Goal: Task Accomplishment & Management: Manage account settings

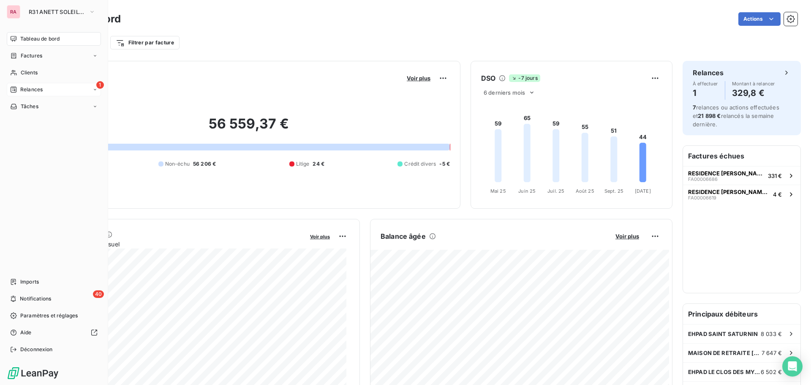
click at [28, 89] on span "Relances" at bounding box center [31, 90] width 22 height 8
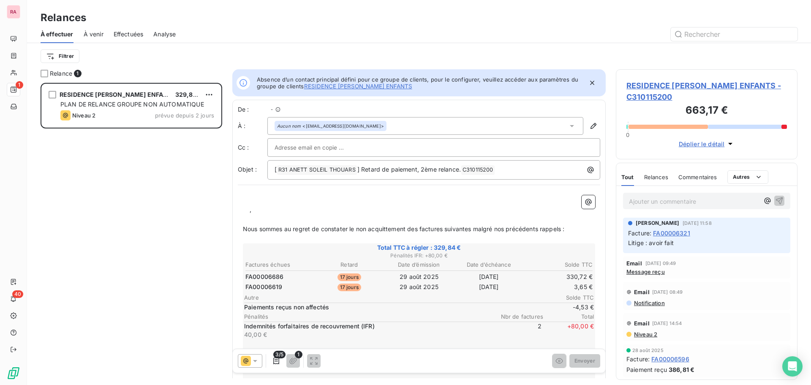
scroll to position [7, 7]
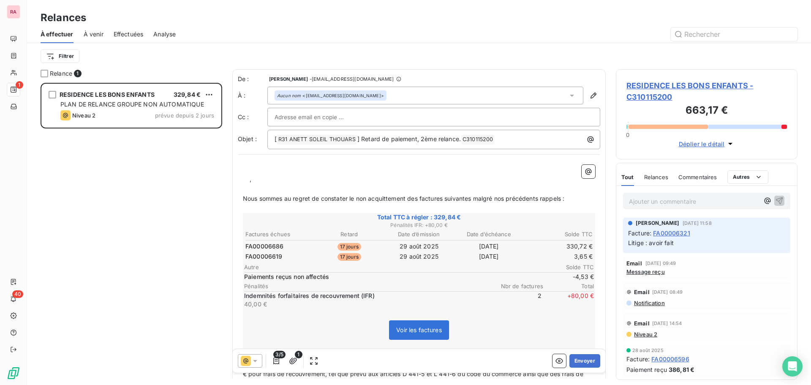
scroll to position [296, 175]
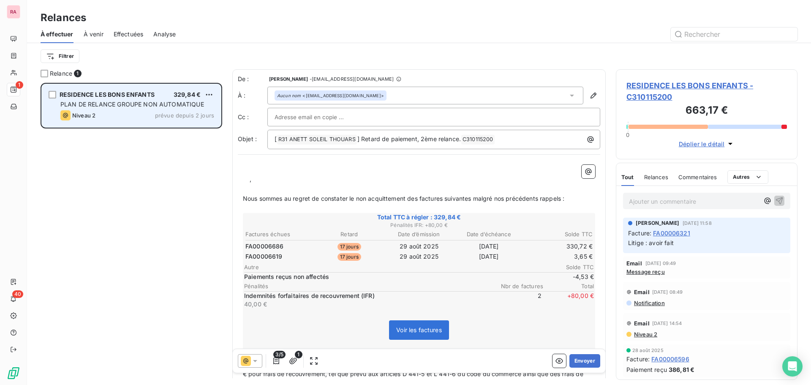
click at [152, 118] on div "Niveau 2 prévue depuis 2 jours" at bounding box center [137, 115] width 154 height 10
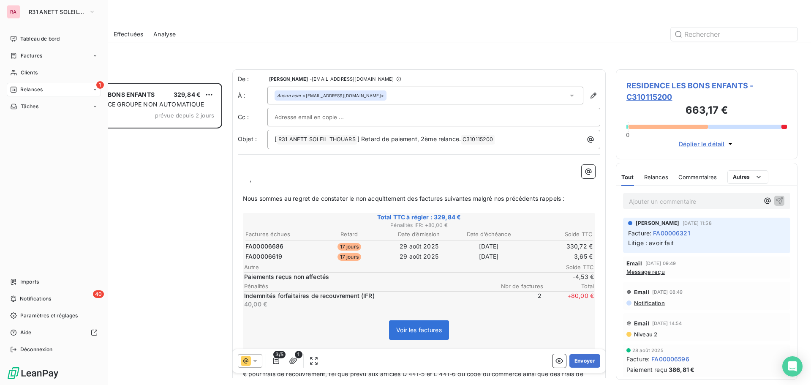
click at [49, 91] on div "1 Relances" at bounding box center [54, 90] width 94 height 14
click at [52, 297] on div "40 Notifications" at bounding box center [54, 299] width 94 height 14
click at [46, 87] on div "1 Relances" at bounding box center [54, 90] width 94 height 14
click at [41, 16] on button "R31 ANETT SOLEIL THOUARS" at bounding box center [62, 12] width 77 height 14
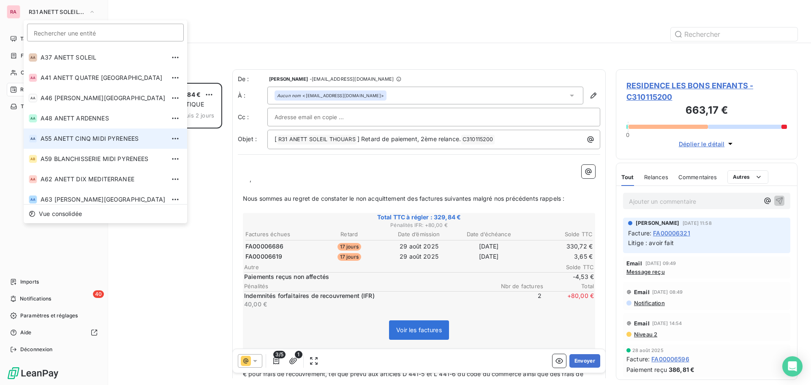
scroll to position [99, 0]
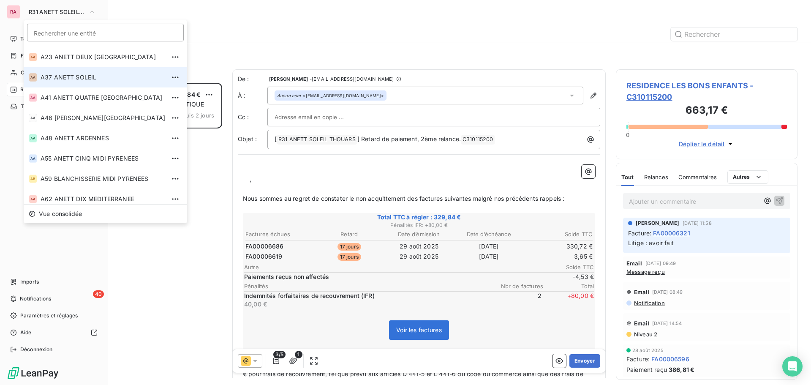
click at [61, 78] on span "A37 ANETT SOLEIL" at bounding box center [103, 77] width 125 height 8
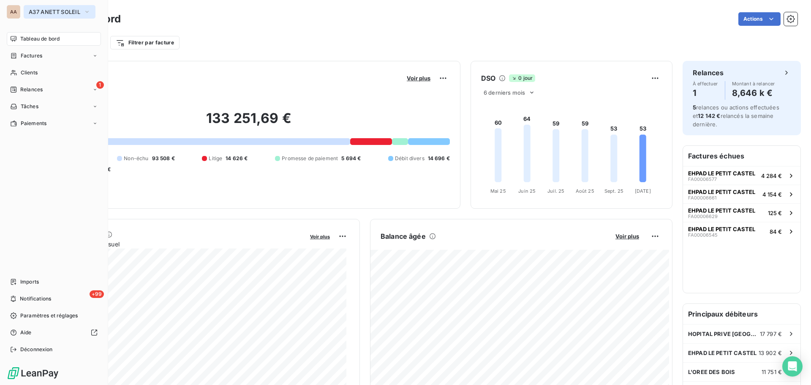
click at [57, 11] on span "A37 ANETT SOLEIL" at bounding box center [55, 11] width 52 height 7
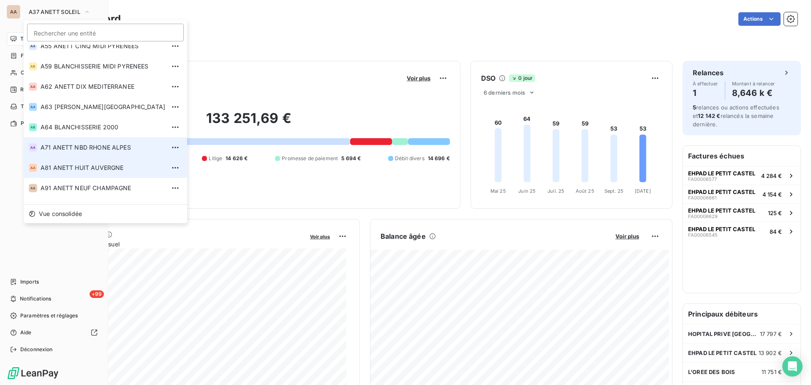
scroll to position [254, 0]
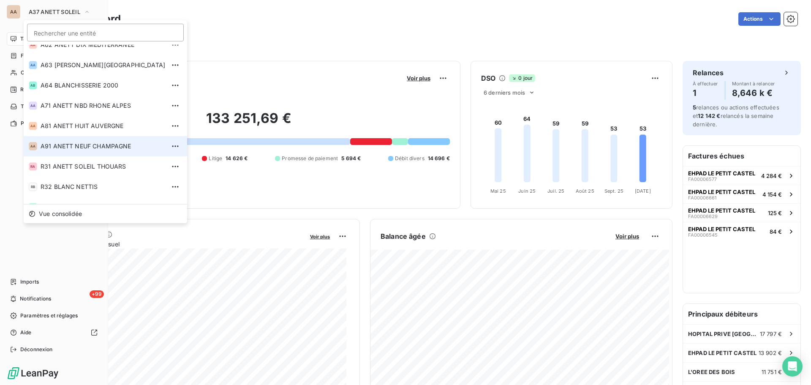
click at [63, 146] on span "A91 ANETT NEUF CHAMPAGNE" at bounding box center [103, 146] width 125 height 8
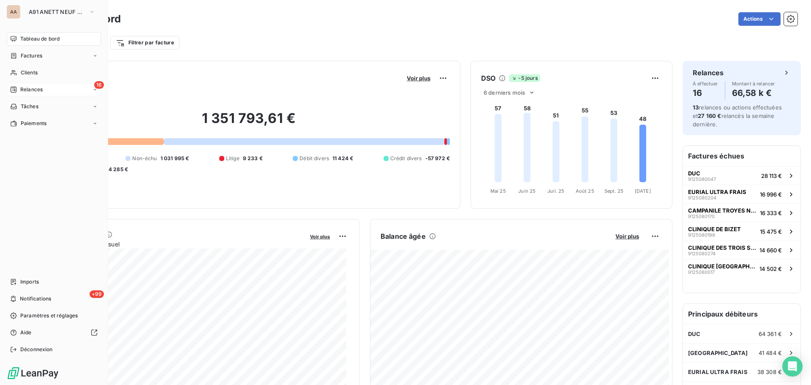
click at [37, 88] on span "Relances" at bounding box center [31, 90] width 22 height 8
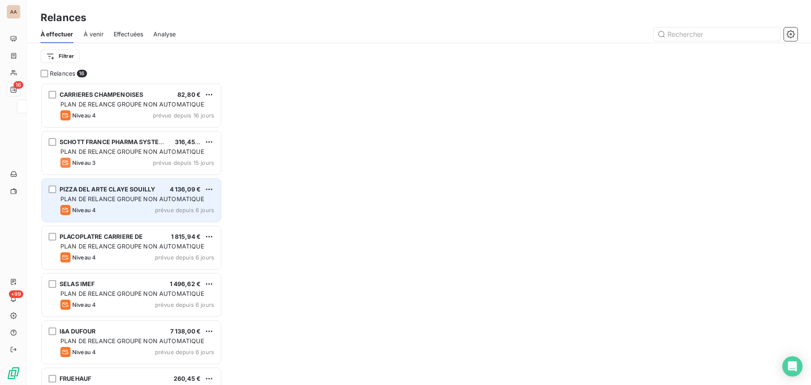
scroll to position [296, 175]
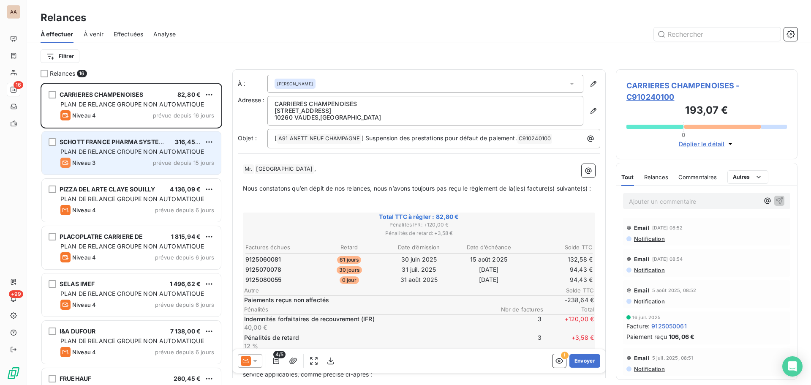
click at [134, 164] on div "Niveau 3 prévue depuis 15 jours" at bounding box center [137, 163] width 154 height 10
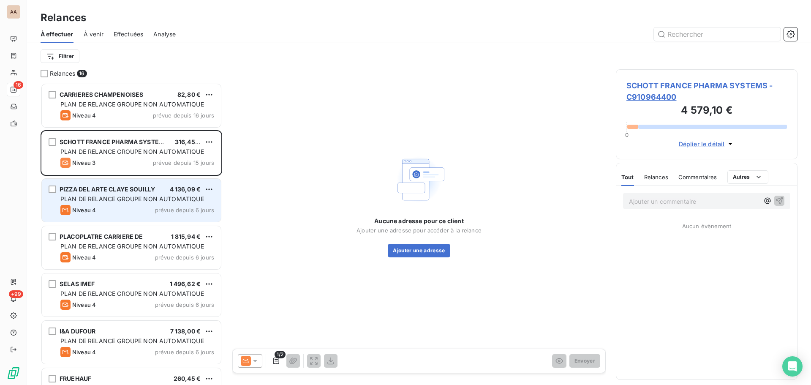
click at [125, 196] on span "PLAN DE RELANCE GROUPE NON AUTOMATIQUE" at bounding box center [132, 198] width 144 height 7
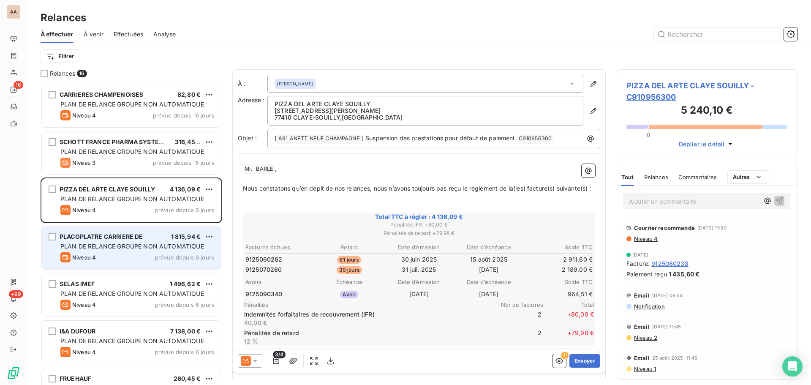
click at [125, 248] on span "PLAN DE RELANCE GROUPE NON AUTOMATIQUE" at bounding box center [132, 246] width 144 height 7
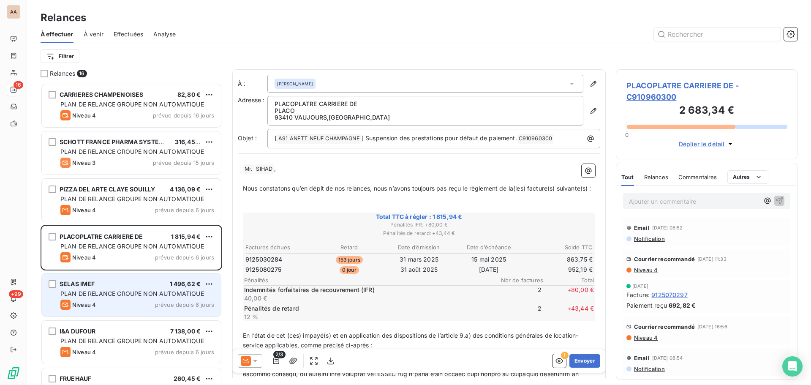
click at [124, 284] on div "SELAS IMEF 1 496,62 €" at bounding box center [137, 284] width 154 height 8
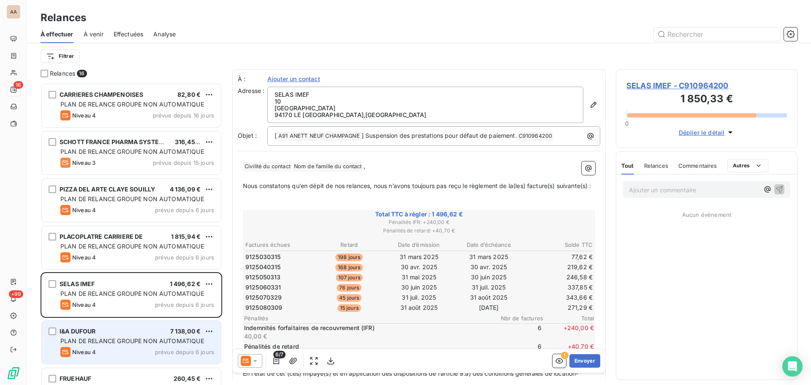
click at [125, 333] on div "I&A DUFOUR 7 138,00 €" at bounding box center [137, 331] width 154 height 8
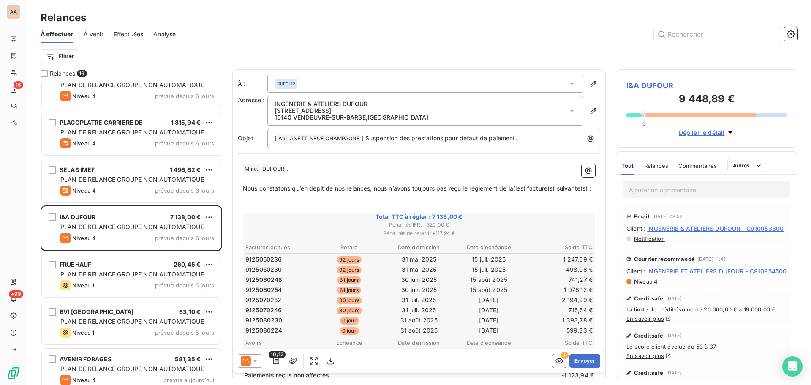
scroll to position [127, 0]
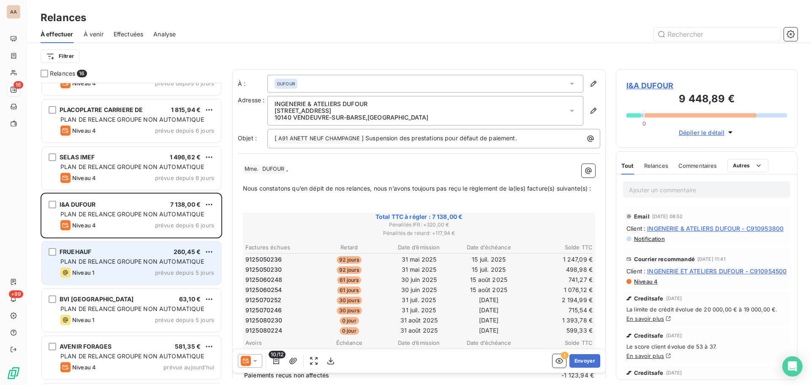
click at [128, 259] on span "PLAN DE RELANCE GROUPE NON AUTOMATIQUE" at bounding box center [132, 261] width 144 height 7
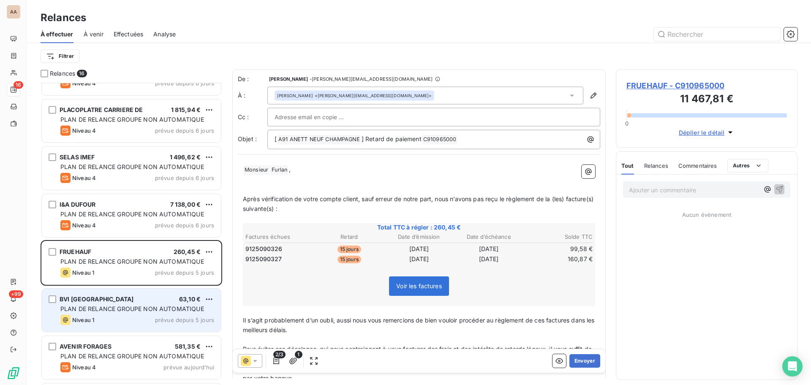
scroll to position [296, 175]
click at [147, 316] on div "Niveau 1 prévue depuis 5 jours" at bounding box center [137, 320] width 154 height 10
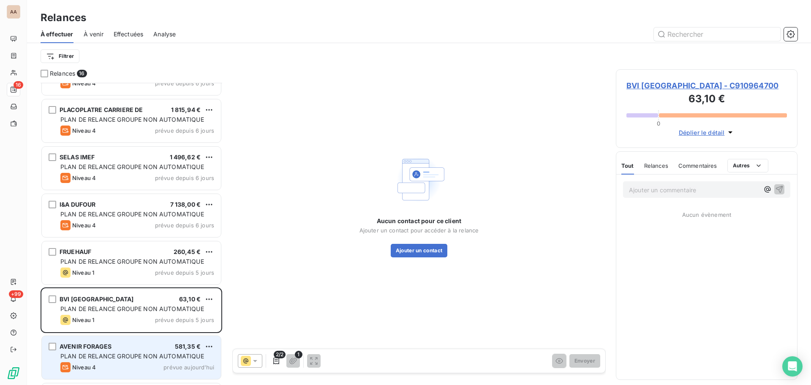
click at [130, 344] on div "AVENIR FORAGES 581,35 €" at bounding box center [137, 347] width 154 height 8
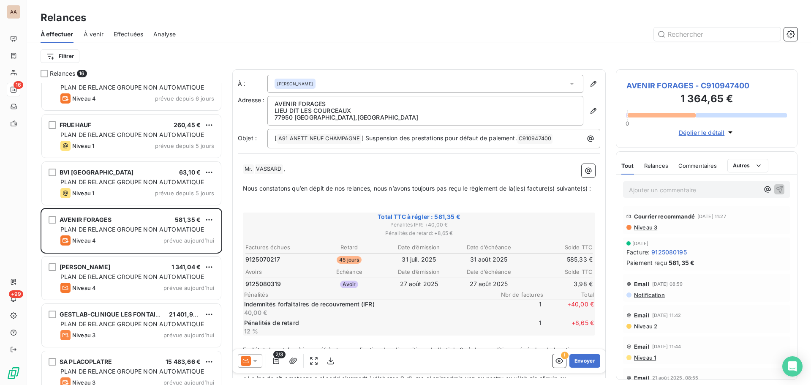
scroll to position [296, 0]
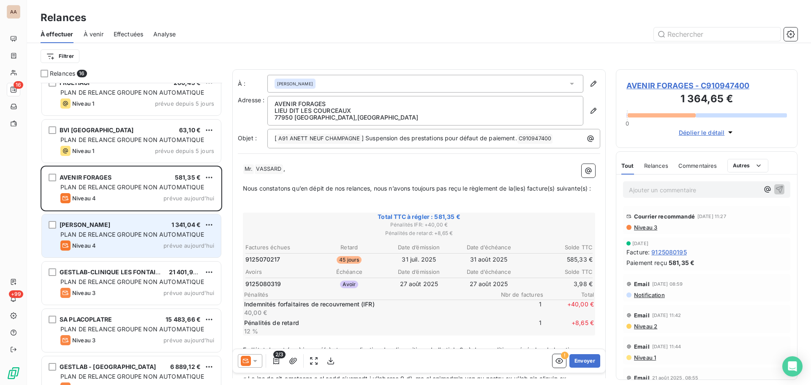
click at [139, 247] on div "Niveau 4 prévue aujourd’hui" at bounding box center [137, 245] width 154 height 10
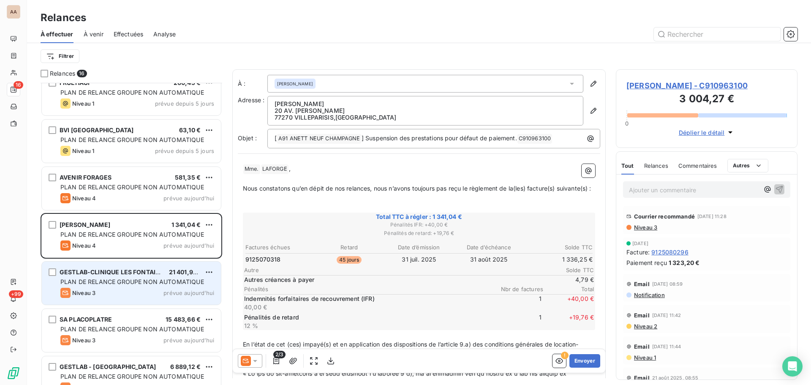
click at [144, 275] on span "GESTLAB-CLINIQUE LES FONTAINES" at bounding box center [114, 271] width 109 height 7
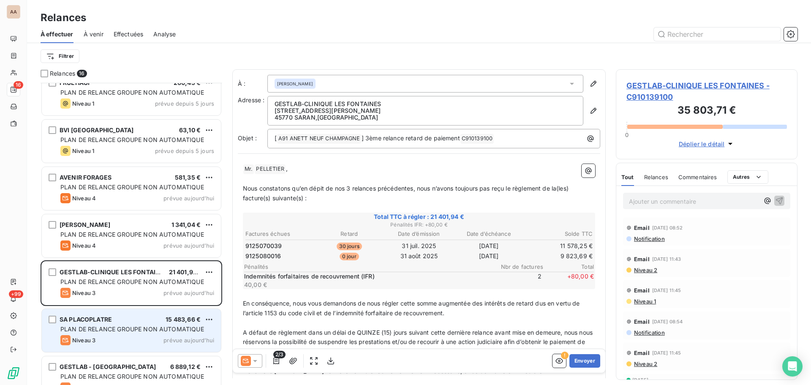
click at [108, 325] on div "SA PLACOPLATRE 15 483,66 € PLAN DE RELANCE GROUPE NON AUTOMATIQUE Niveau 3 prév…" at bounding box center [131, 330] width 179 height 43
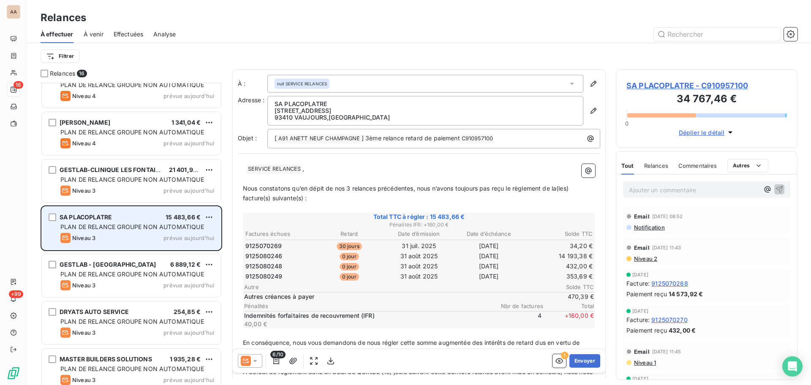
scroll to position [423, 0]
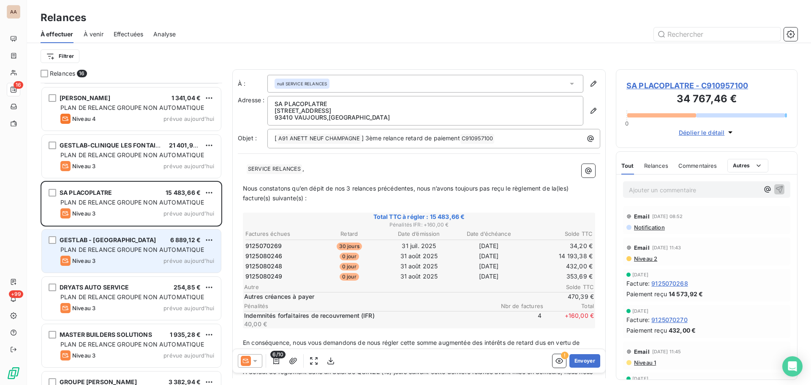
click at [146, 247] on span "PLAN DE RELANCE GROUPE NON AUTOMATIQUE" at bounding box center [132, 249] width 144 height 7
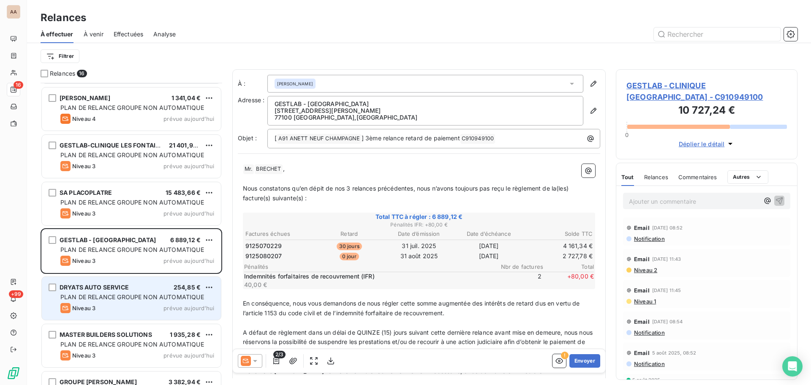
click at [124, 289] on span "DRYATS AUTO SERVICE" at bounding box center [94, 287] width 69 height 7
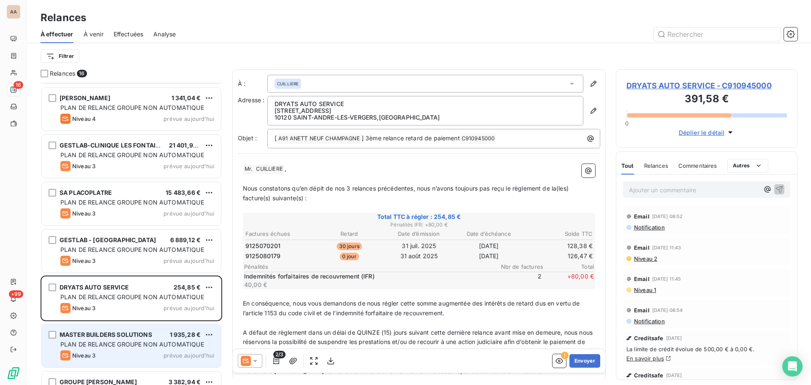
click at [108, 342] on span "PLAN DE RELANCE GROUPE NON AUTOMATIQUE" at bounding box center [132, 344] width 144 height 7
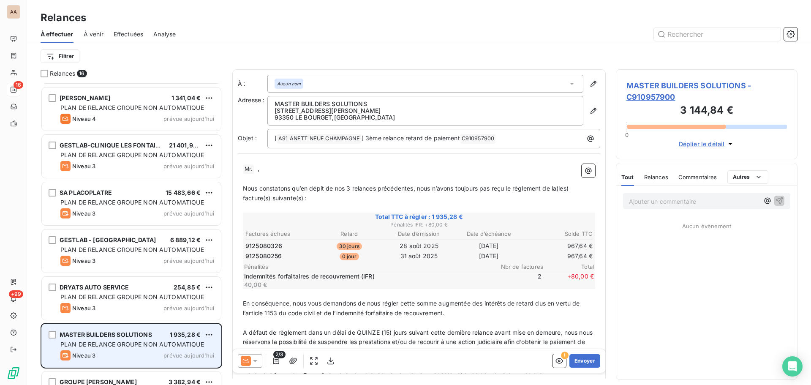
scroll to position [456, 0]
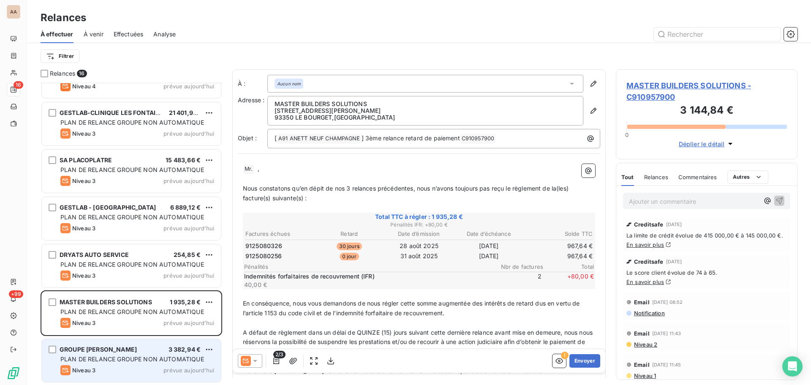
click at [101, 357] on span "PLAN DE RELANCE GROUPE NON AUTOMATIQUE" at bounding box center [132, 358] width 144 height 7
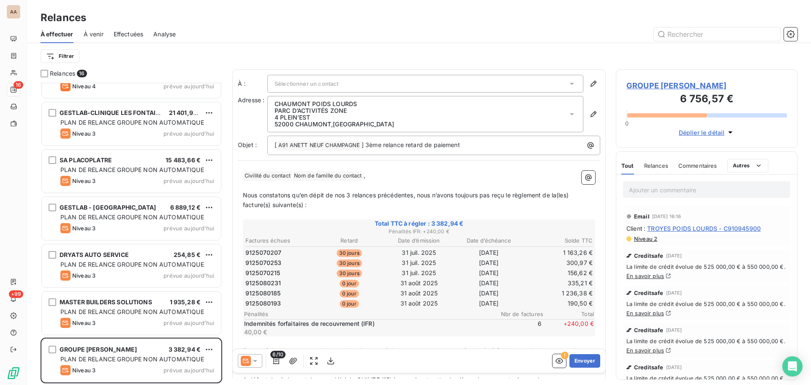
click at [568, 82] on icon at bounding box center [572, 83] width 8 height 8
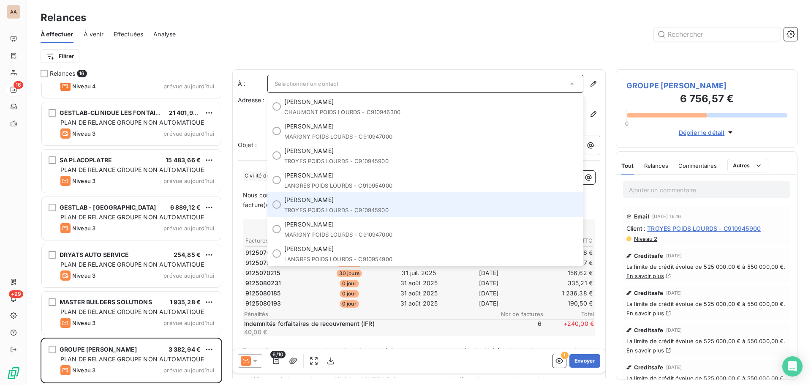
click at [283, 205] on li "[PERSON_NAME] TROYES POIDS LOURDS - C910945900" at bounding box center [425, 204] width 316 height 25
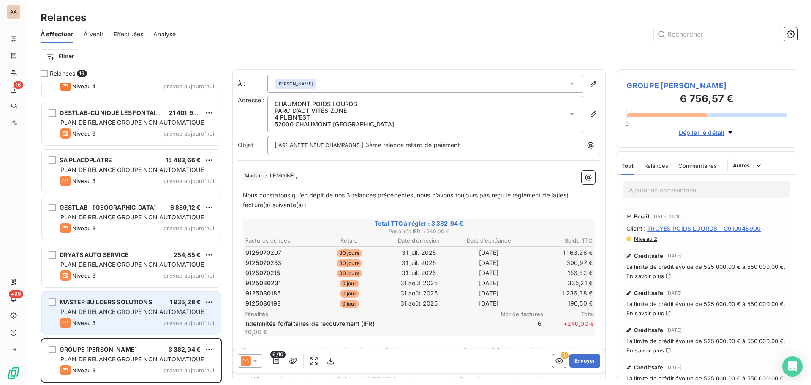
click at [95, 313] on span "PLAN DE RELANCE GROUPE NON AUTOMATIQUE" at bounding box center [132, 311] width 144 height 7
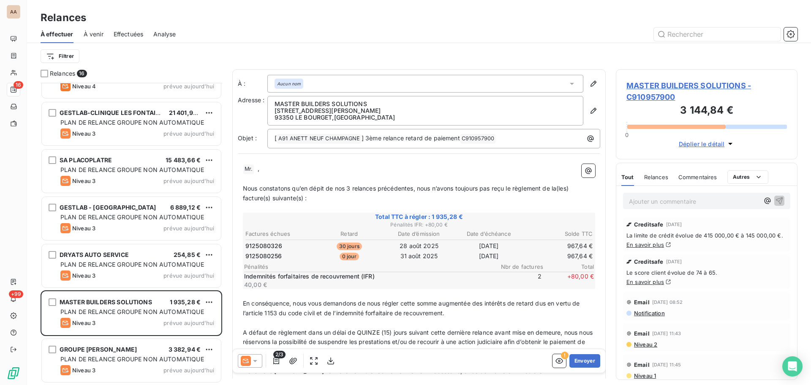
click at [568, 81] on icon at bounding box center [572, 83] width 8 height 8
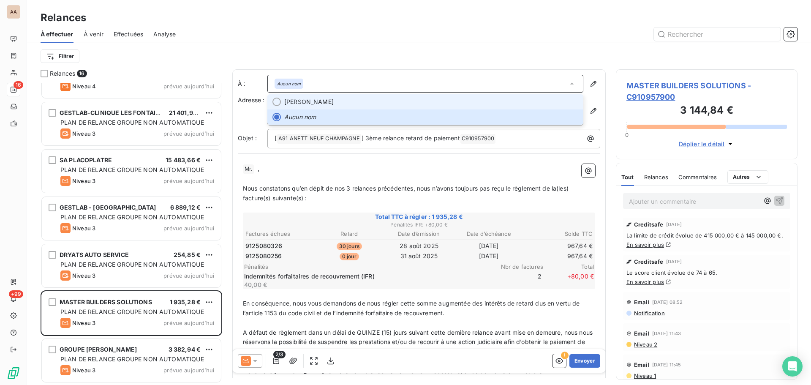
click at [320, 103] on span "[PERSON_NAME]" at bounding box center [308, 102] width 49 height 8
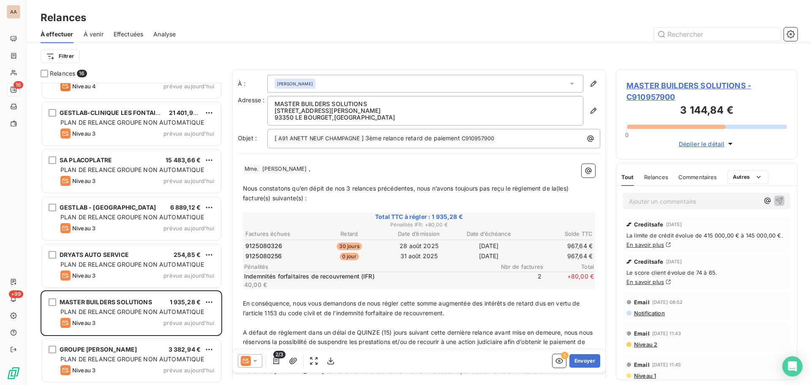
click at [569, 82] on icon at bounding box center [572, 83] width 8 height 8
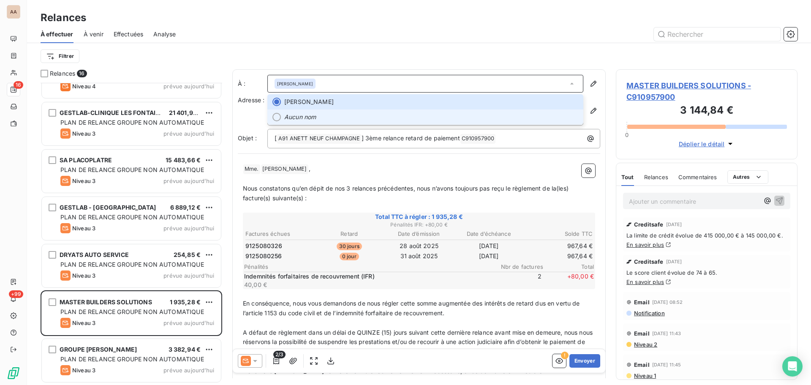
click at [343, 119] on span "Aucun nom" at bounding box center [431, 117] width 294 height 8
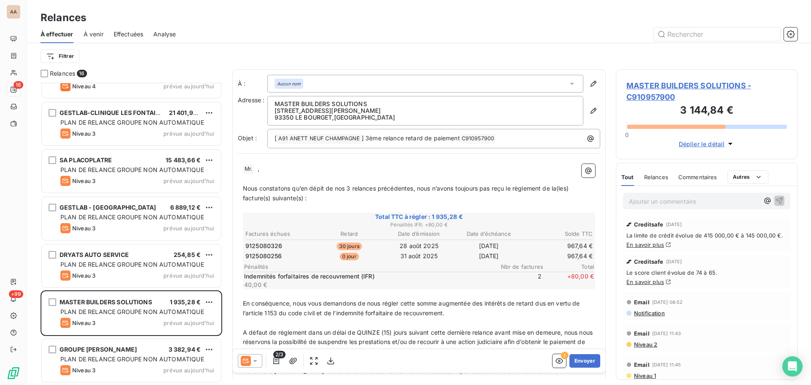
click at [327, 82] on div "Aucun nom" at bounding box center [425, 84] width 316 height 18
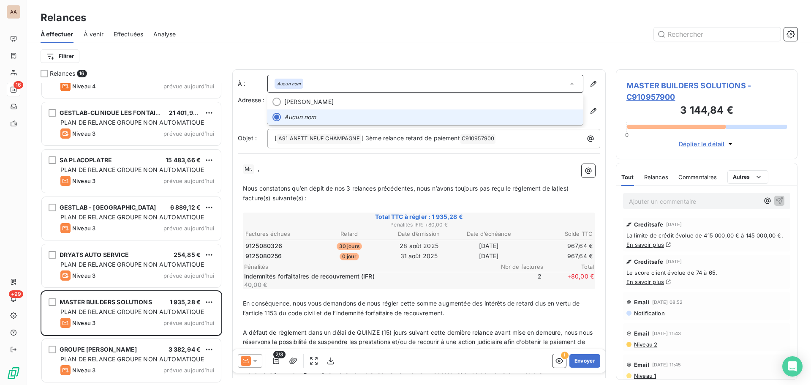
click at [327, 82] on div "Aucun nom" at bounding box center [425, 84] width 316 height 18
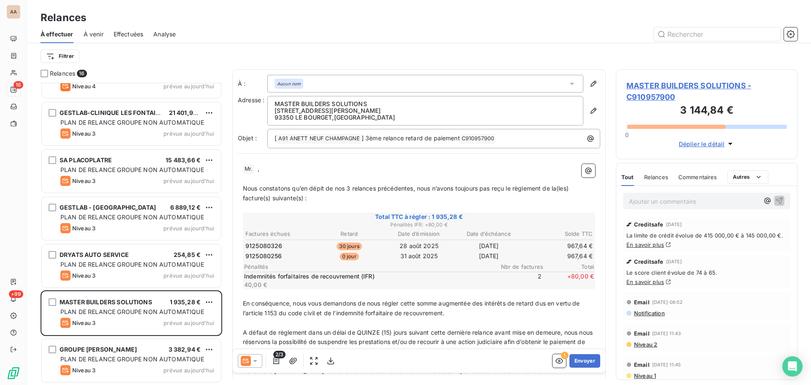
click at [568, 82] on icon at bounding box center [572, 83] width 8 height 8
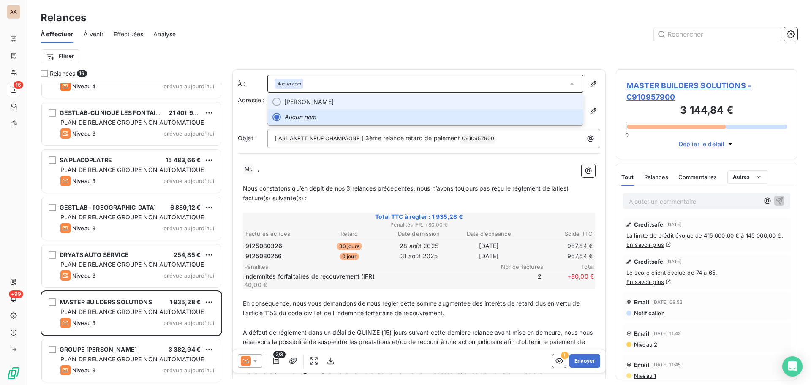
click at [351, 103] on span "[PERSON_NAME]" at bounding box center [431, 102] width 294 height 8
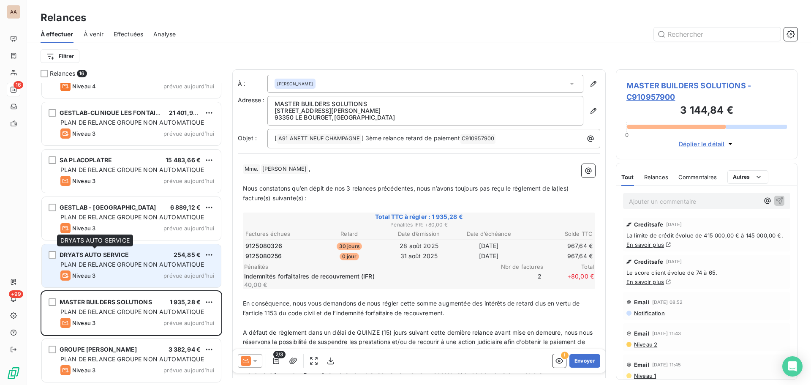
click at [112, 256] on span "DRYATS AUTO SERVICE" at bounding box center [94, 254] width 69 height 7
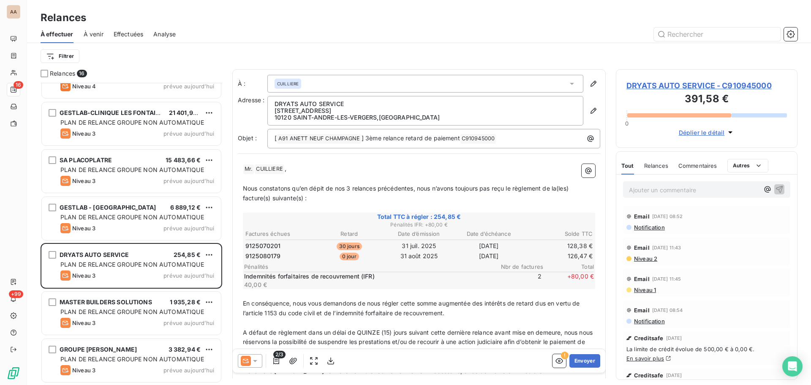
click at [570, 84] on div "CUILLIERE" at bounding box center [425, 84] width 316 height 18
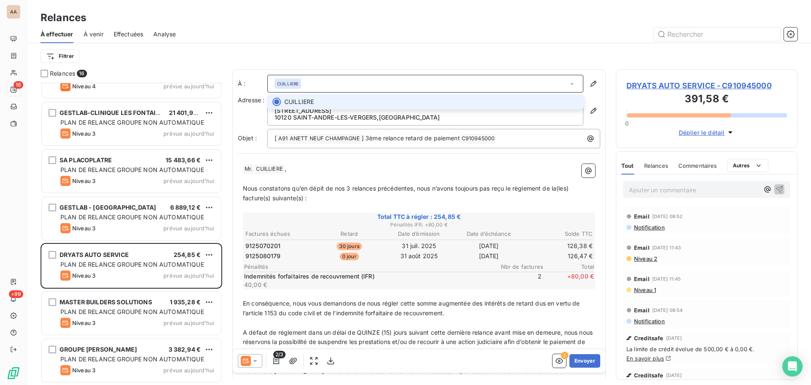
click at [570, 84] on icon at bounding box center [572, 83] width 8 height 8
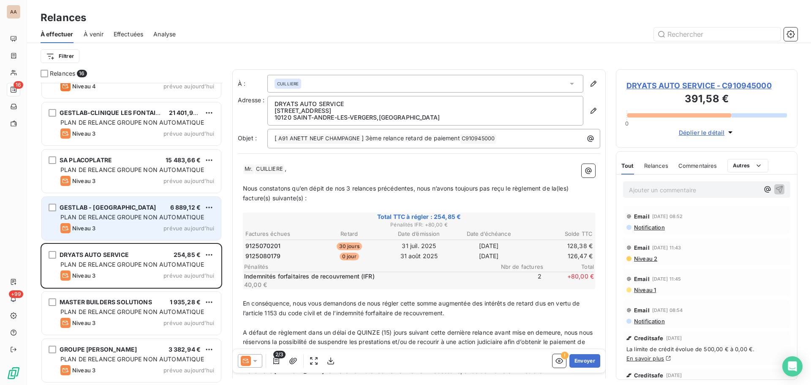
click at [132, 201] on div "GESTLAB - CLINIQUE SAINT FARON 6 889,12 € PLAN DE RELANCE GROUPE NON AUTOMATIQU…" at bounding box center [131, 218] width 179 height 43
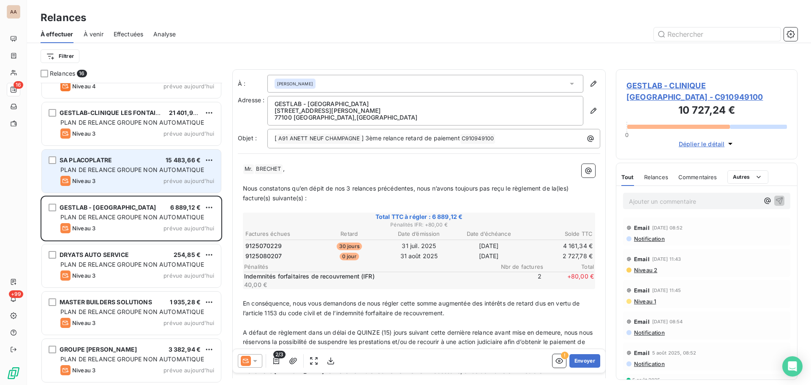
click at [151, 180] on div "Niveau 3 prévue aujourd’hui" at bounding box center [137, 181] width 154 height 10
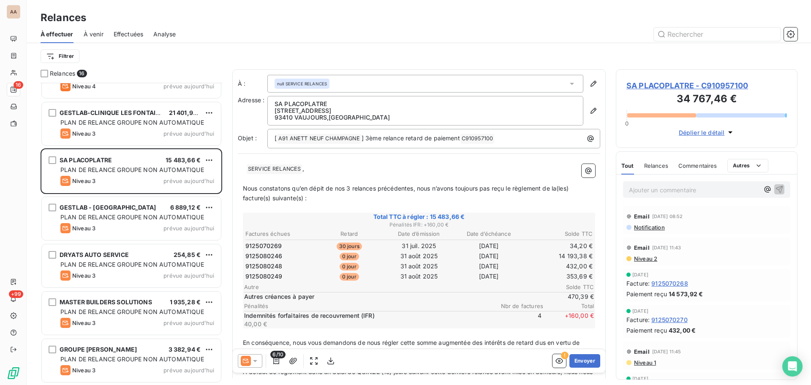
click at [248, 169] on span "SERVICE RELANCES ﻿" at bounding box center [274, 169] width 55 height 10
click at [568, 83] on icon at bounding box center [572, 83] width 8 height 8
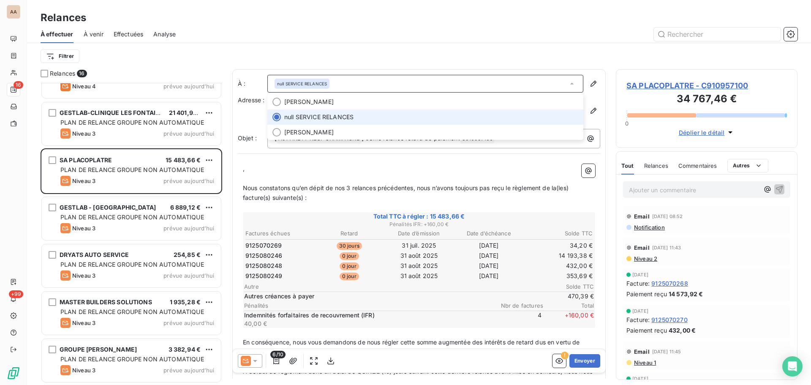
click at [557, 85] on div "null SERVICE RELANCES" at bounding box center [425, 84] width 316 height 18
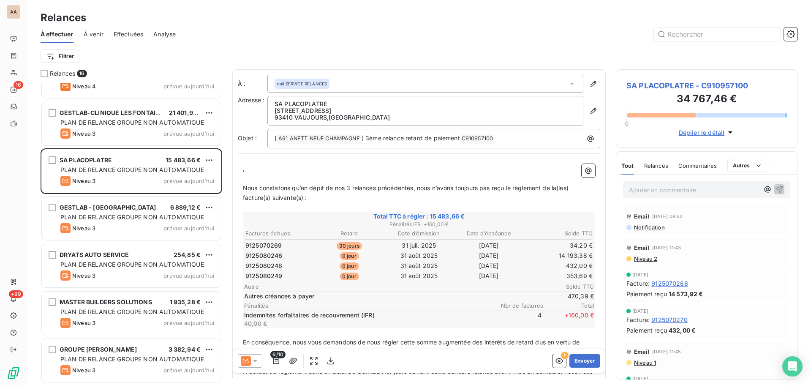
click at [243, 168] on span "," at bounding box center [244, 168] width 2 height 7
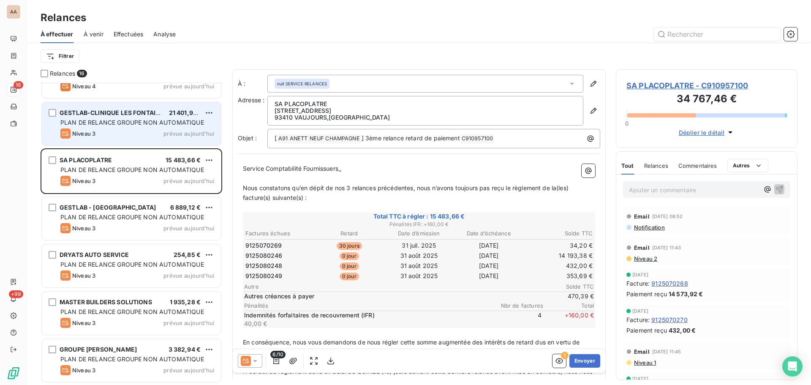
click at [147, 134] on div "Niveau 3 prévue aujourd’hui" at bounding box center [137, 133] width 154 height 10
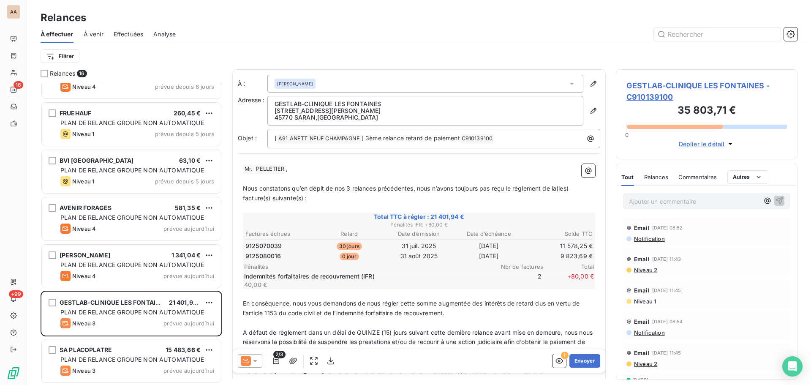
scroll to position [244, 0]
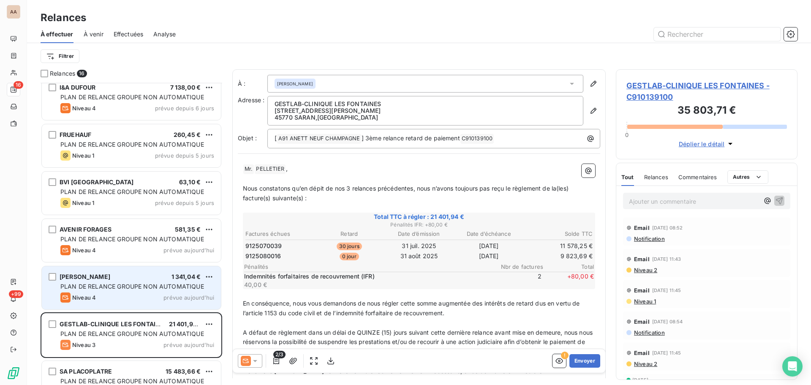
click at [94, 279] on span "[PERSON_NAME]" at bounding box center [85, 276] width 51 height 7
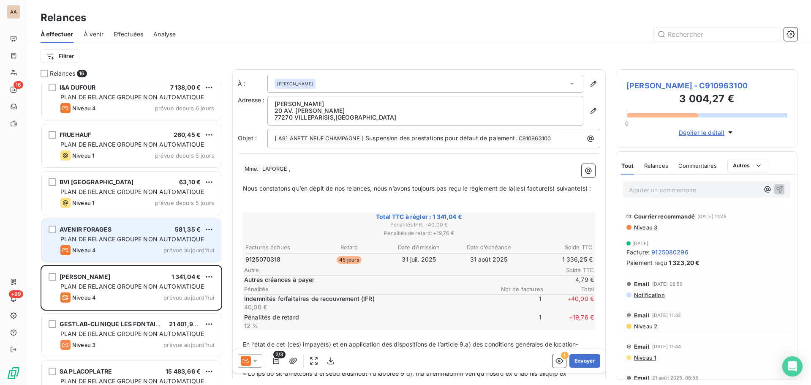
click at [153, 246] on div "Niveau 4 prévue aujourd’hui" at bounding box center [137, 250] width 154 height 10
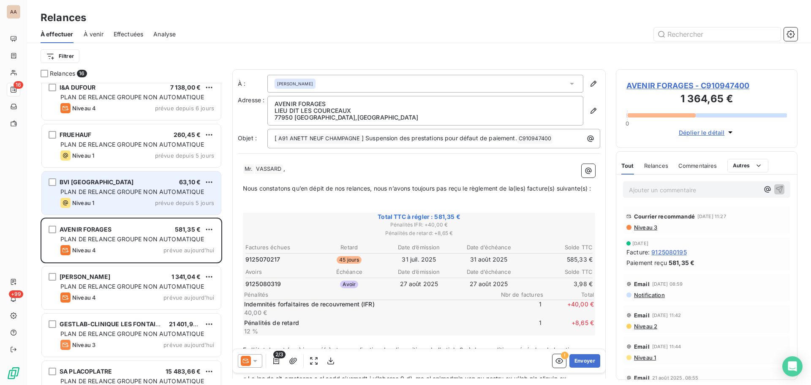
click at [168, 186] on div "BVI TROYES 63,10 € PLAN DE RELANCE GROUPE NON AUTOMATIQUE Niveau 1 prévue depui…" at bounding box center [131, 193] width 179 height 43
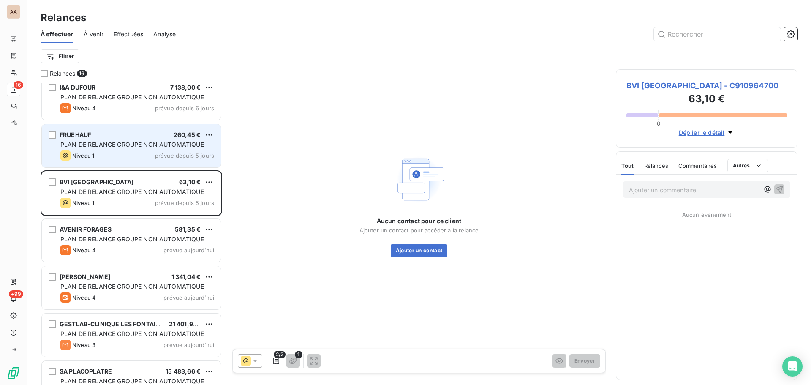
click at [124, 134] on div "FRUEHAUF 260,45 €" at bounding box center [137, 135] width 154 height 8
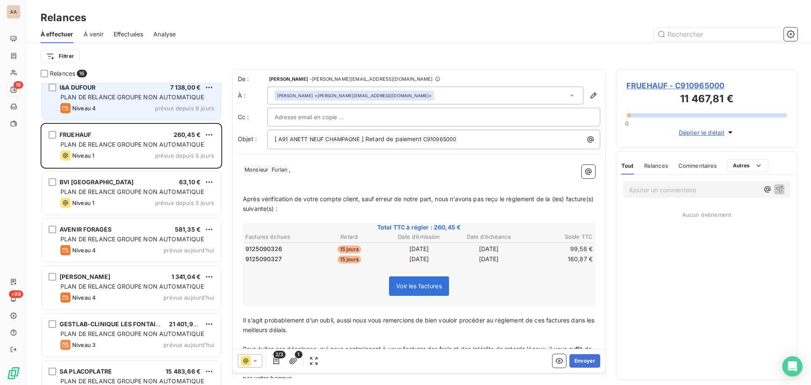
click at [144, 103] on div "Niveau 4 prévue depuis 6 jours" at bounding box center [137, 108] width 154 height 10
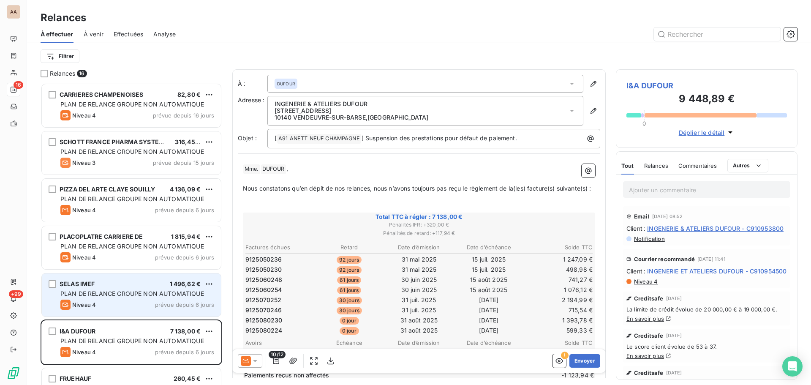
click at [109, 300] on div "Niveau 4 prévue depuis 6 jours" at bounding box center [137, 305] width 154 height 10
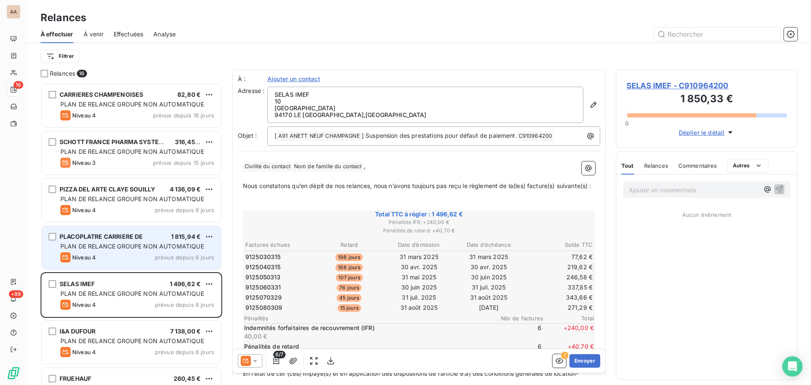
click at [114, 259] on div "Niveau 4 prévue depuis 6 jours" at bounding box center [137, 257] width 154 height 10
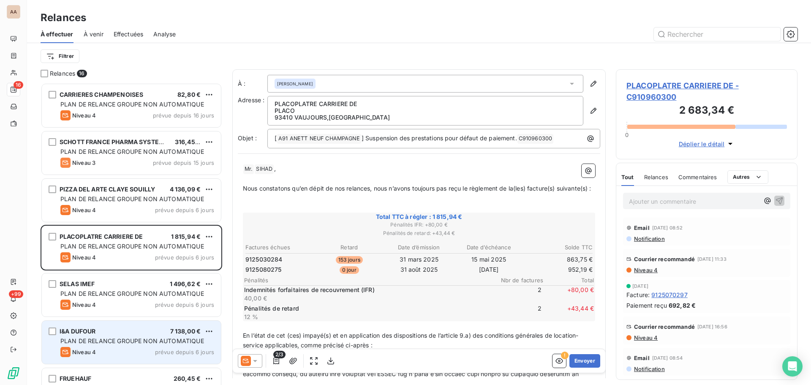
click at [106, 331] on div "I&A DUFOUR 7 138,00 €" at bounding box center [137, 331] width 154 height 8
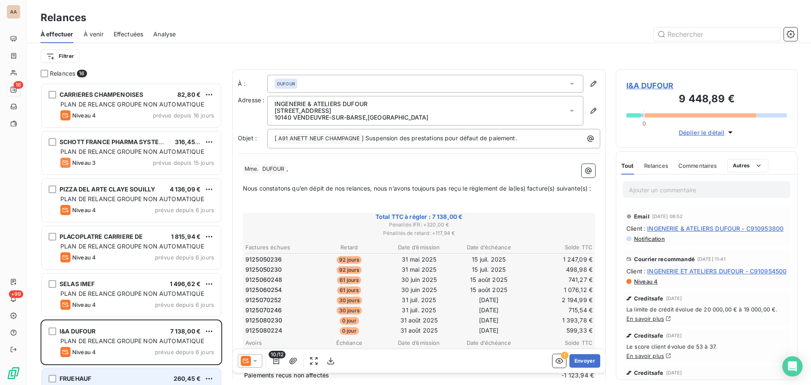
click at [99, 378] on div "FRUEHAUF 260,45 €" at bounding box center [137, 379] width 154 height 8
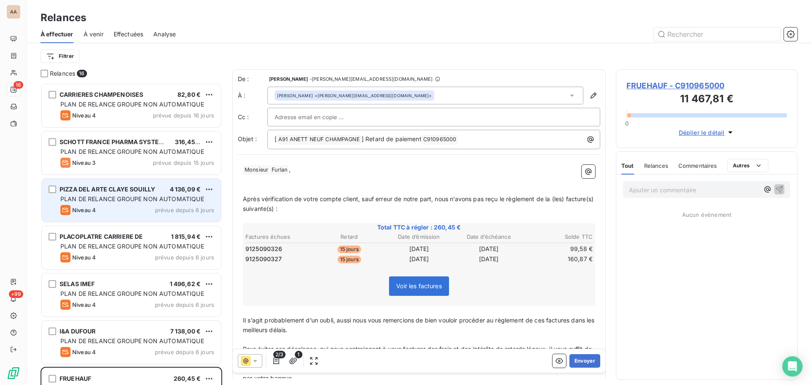
click at [104, 209] on div "Niveau 4 prévue depuis 6 jours" at bounding box center [137, 210] width 154 height 10
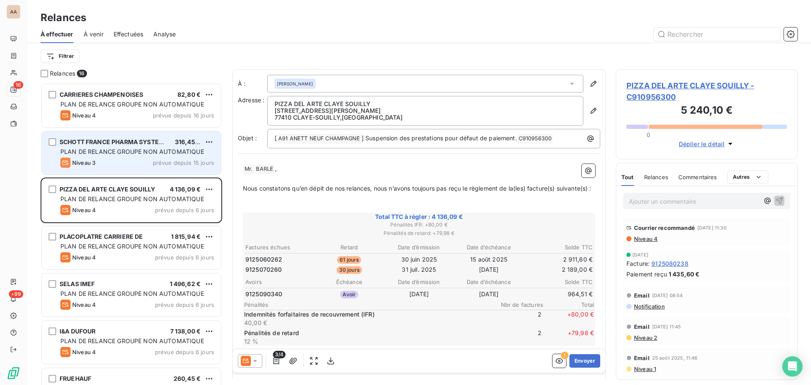
click at [108, 161] on div "Niveau 3 prévue depuis 15 jours" at bounding box center [137, 163] width 154 height 10
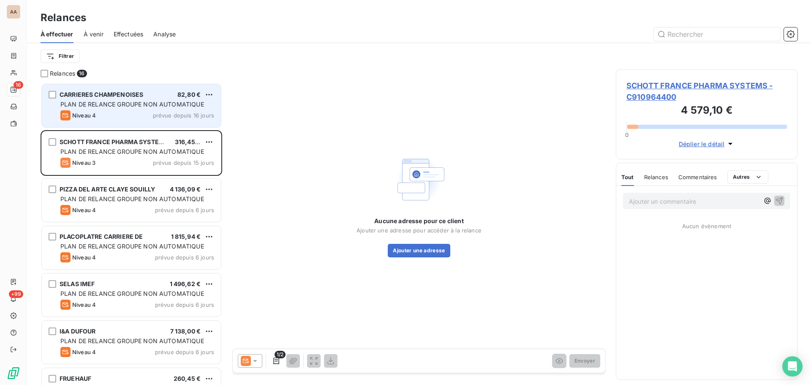
click at [128, 107] on span "PLAN DE RELANCE GROUPE NON AUTOMATIQUE" at bounding box center [132, 104] width 144 height 7
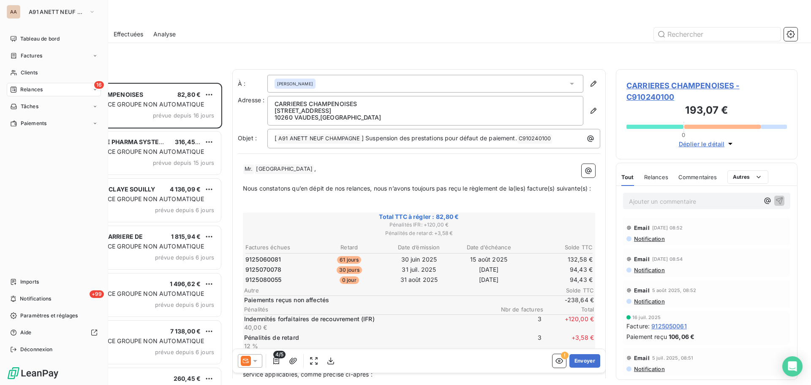
click at [38, 19] on div "AA A91 ANETT NEUF CHAMPAGNE Tableau de bord Factures Clients 16 Relances Tâches…" at bounding box center [54, 192] width 108 height 385
click at [71, 14] on span "A91 ANETT NEUF CHAMPAGNE" at bounding box center [57, 11] width 57 height 7
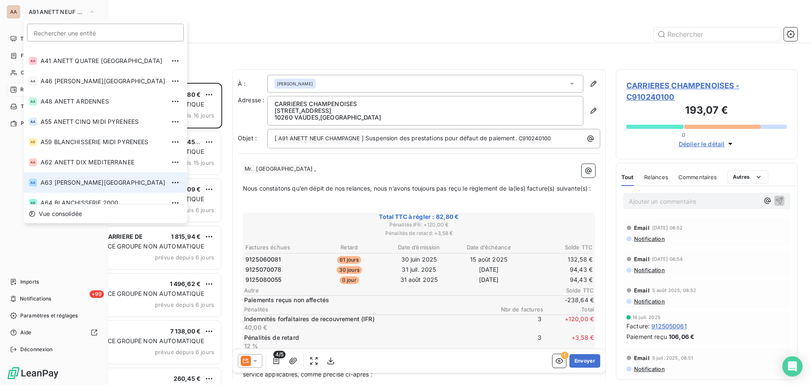
scroll to position [121, 0]
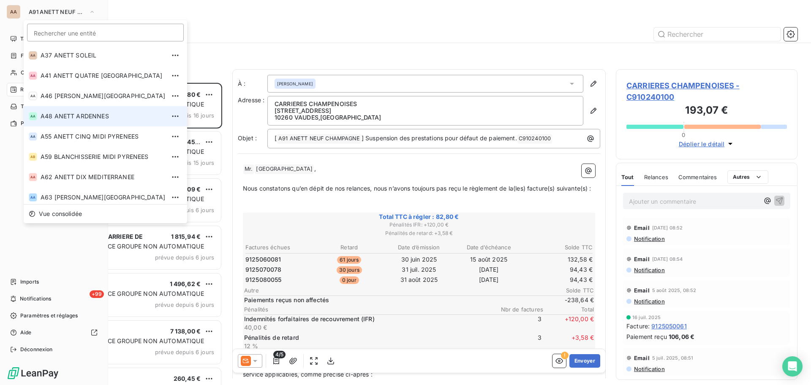
click at [82, 112] on span "A48 ANETT ARDENNES" at bounding box center [103, 116] width 125 height 8
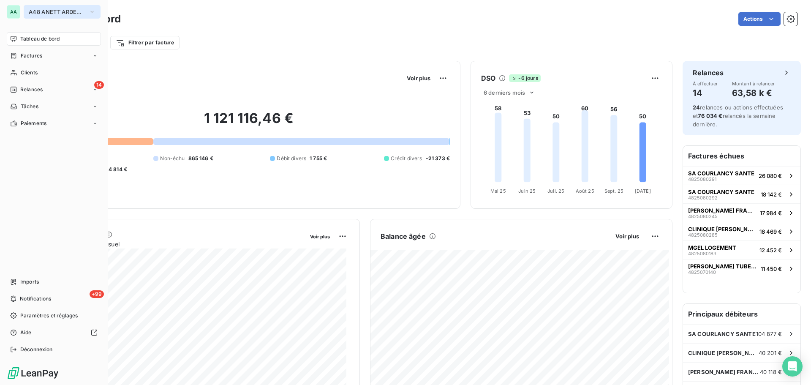
click at [35, 14] on span "A48 ANETT ARDENNES" at bounding box center [57, 11] width 57 height 7
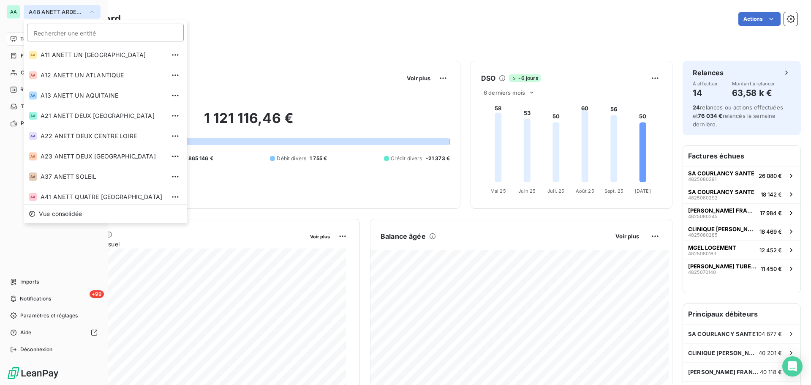
scroll to position [44, 0]
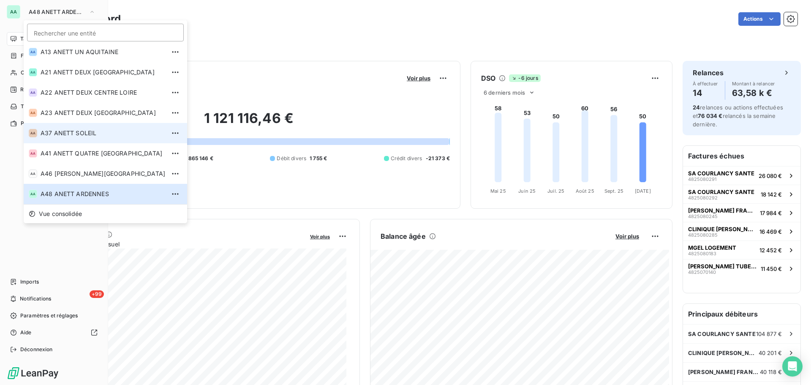
click at [87, 136] on span "A37 ANETT SOLEIL" at bounding box center [103, 133] width 125 height 8
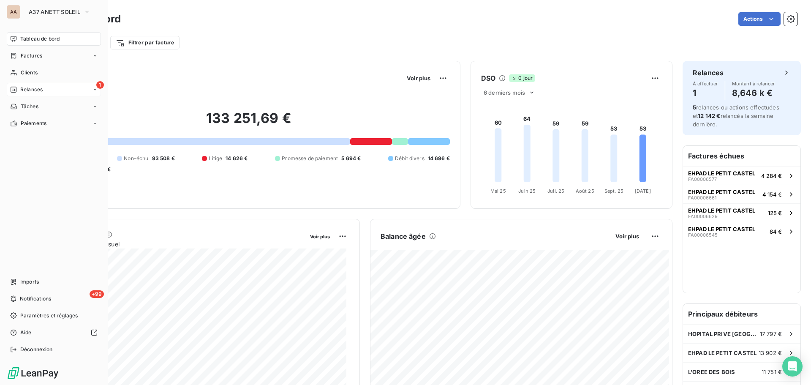
click at [38, 95] on div "1 Relances" at bounding box center [54, 90] width 94 height 14
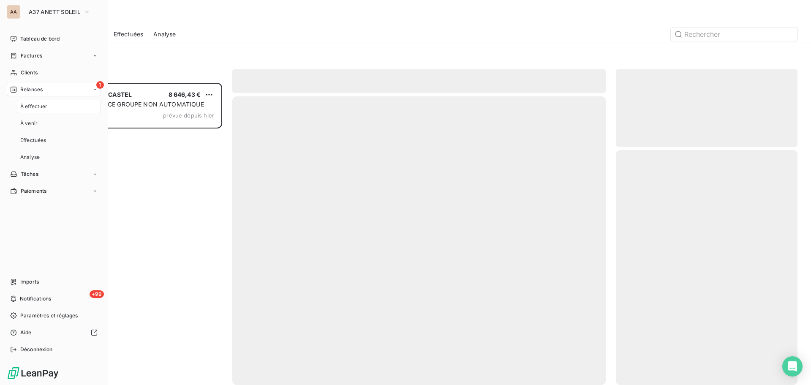
scroll to position [296, 175]
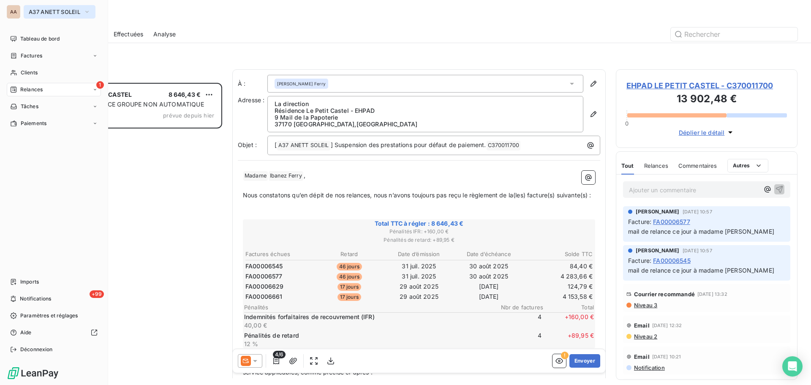
click at [58, 16] on button "A37 ANETT SOLEIL" at bounding box center [60, 12] width 72 height 14
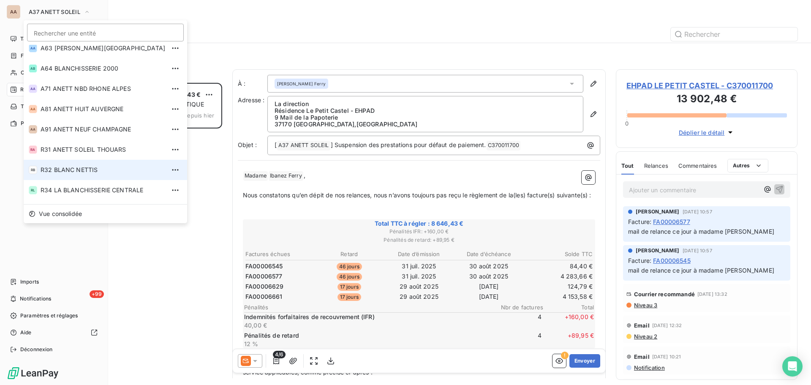
scroll to position [287, 0]
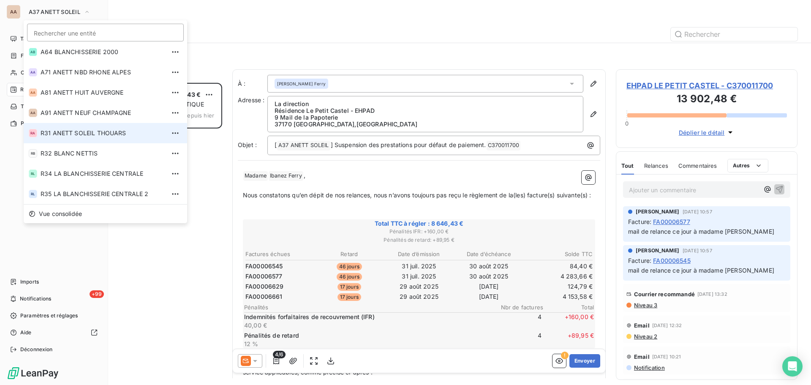
click at [53, 139] on li "RA R31 ANETT SOLEIL THOUARS" at bounding box center [106, 133] width 164 height 20
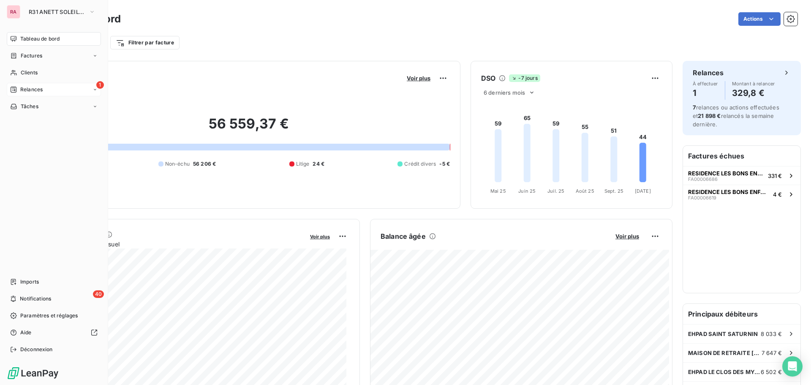
click at [19, 91] on div "Relances" at bounding box center [26, 90] width 33 height 8
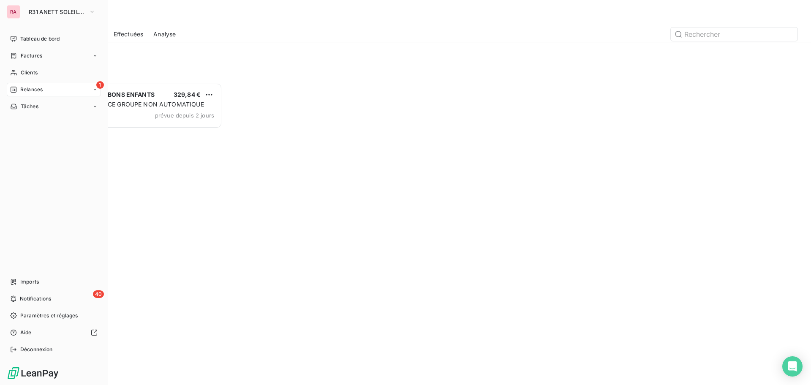
scroll to position [296, 175]
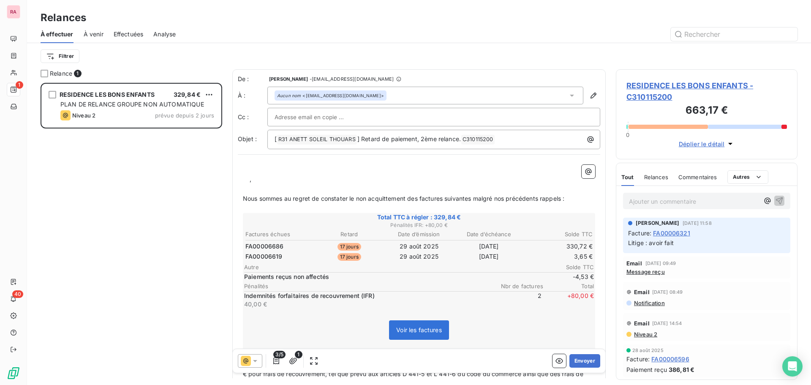
click at [570, 95] on icon at bounding box center [572, 96] width 4 height 2
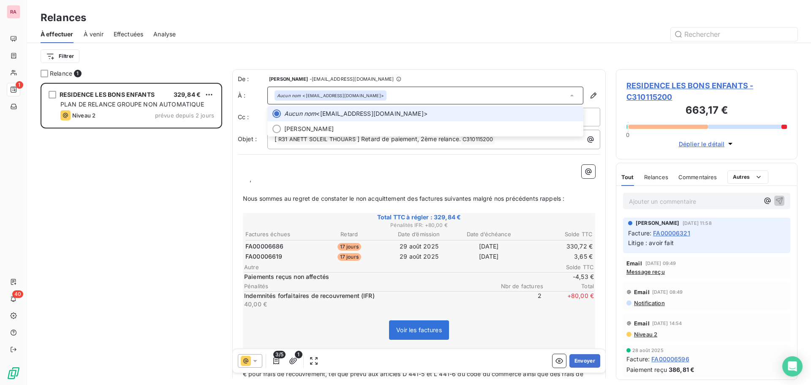
click at [568, 95] on icon at bounding box center [572, 95] width 8 height 8
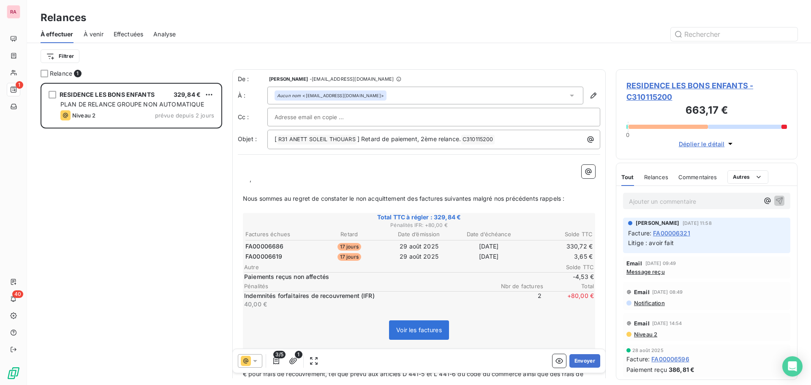
click at [248, 180] on p "﻿ ﻿ ﻿ ﻿ ," at bounding box center [419, 180] width 352 height 10
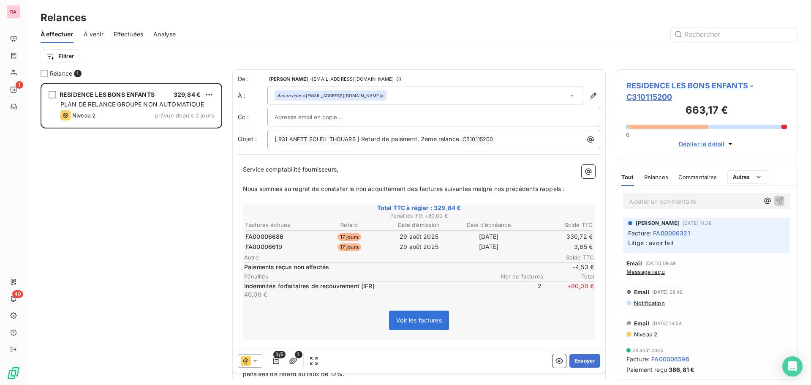
click at [368, 271] on span "Paiements reçus non affectés" at bounding box center [392, 267] width 297 height 8
click at [91, 37] on span "À venir" at bounding box center [94, 34] width 20 height 8
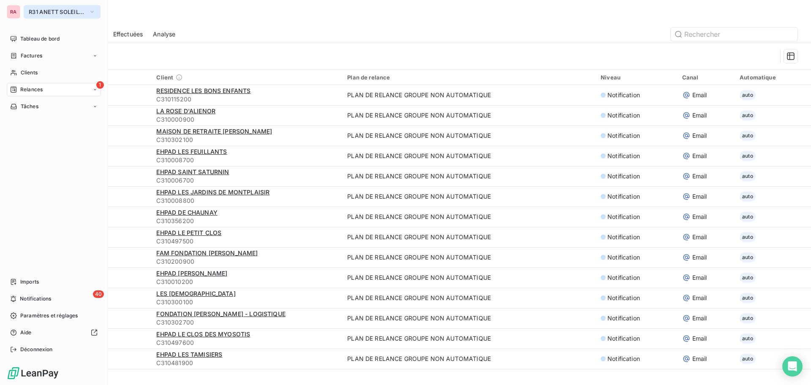
click at [47, 13] on span "R31 ANETT SOLEIL THOUARS" at bounding box center [57, 11] width 57 height 7
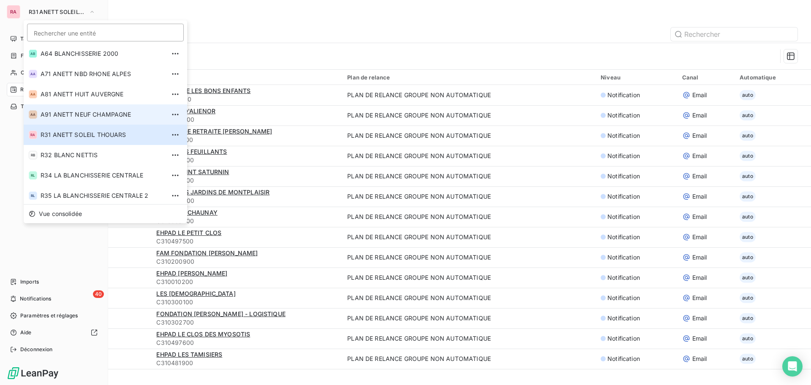
scroll to position [287, 0]
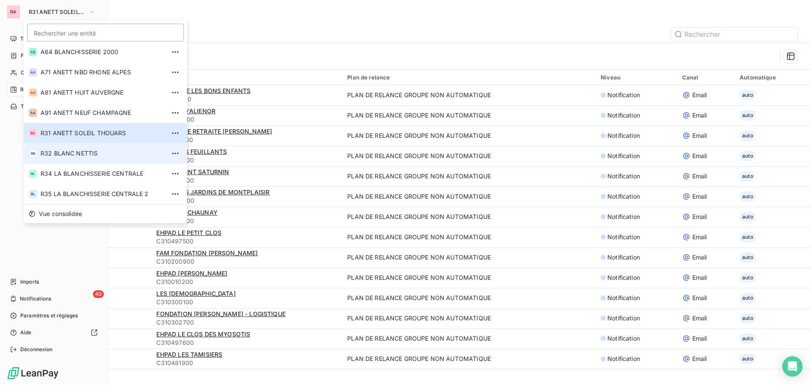
click at [82, 150] on span "R32 BLANC NETTIS" at bounding box center [103, 153] width 125 height 8
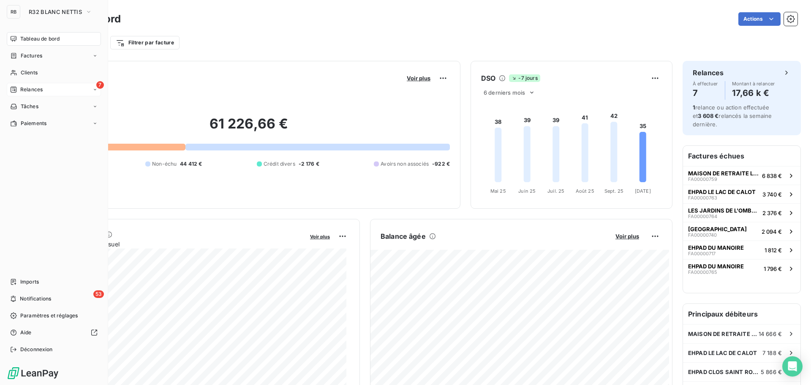
click at [58, 89] on div "7 Relances" at bounding box center [54, 90] width 94 height 14
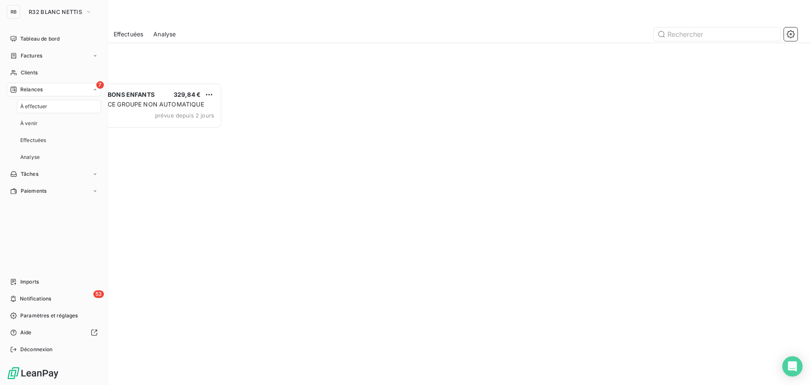
scroll to position [296, 175]
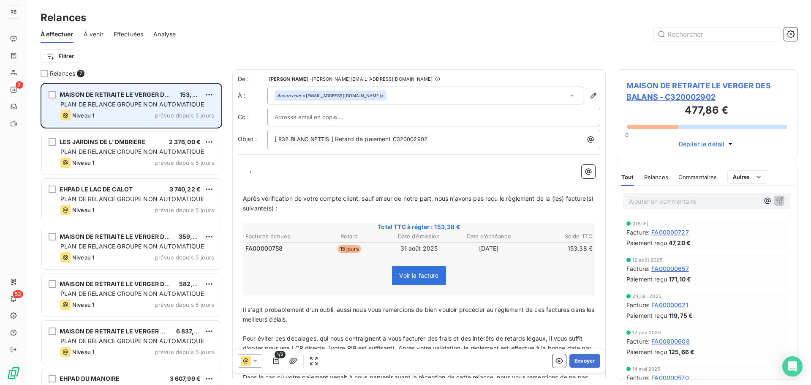
click at [134, 110] on div "MAISON DE RETRAITE LE VERGER DES BALANS 153,38 € PLAN DE RELANCE GROUPE NON AUT…" at bounding box center [131, 105] width 179 height 43
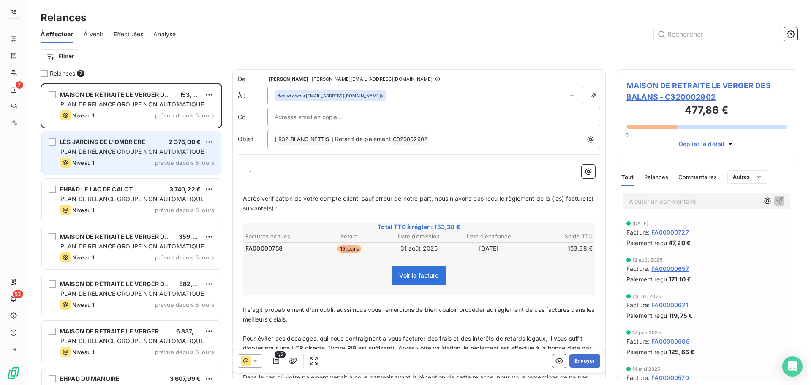
click at [107, 156] on div "LES JARDINS DE L'OMBRIERE 2 376,00 € PLAN DE RELANCE GROUPE NON AUTOMATIQUE Niv…" at bounding box center [131, 152] width 179 height 43
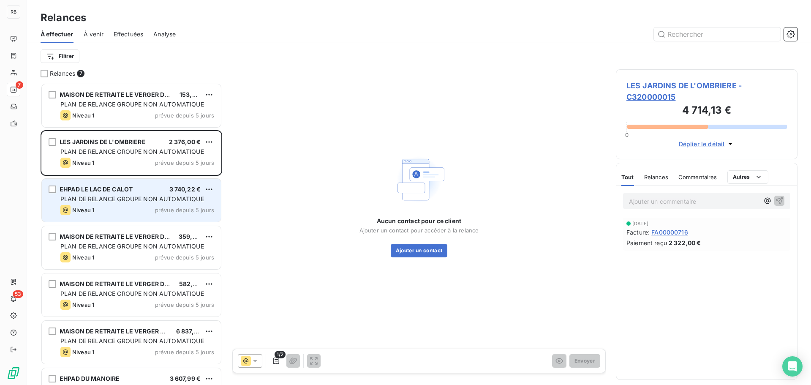
click at [95, 210] on div "Niveau 1 prévue depuis 5 jours" at bounding box center [137, 210] width 154 height 10
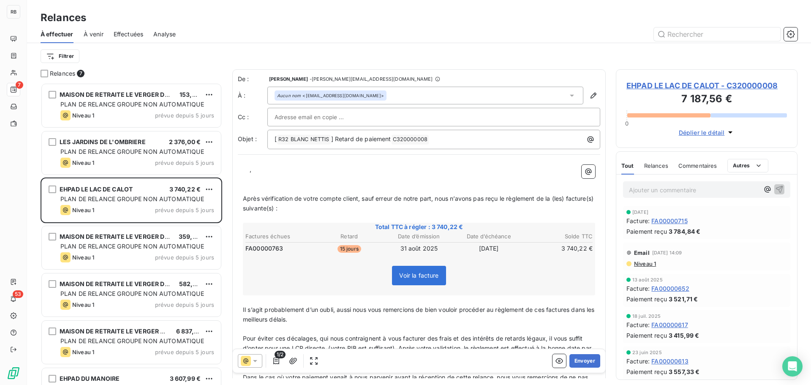
click at [108, 270] on div "MAISON DE RETRAITE LE VERGER DES BALANS 359,54 € PLAN DE RELANCE GROUPE NON AUT…" at bounding box center [132, 248] width 182 height 47
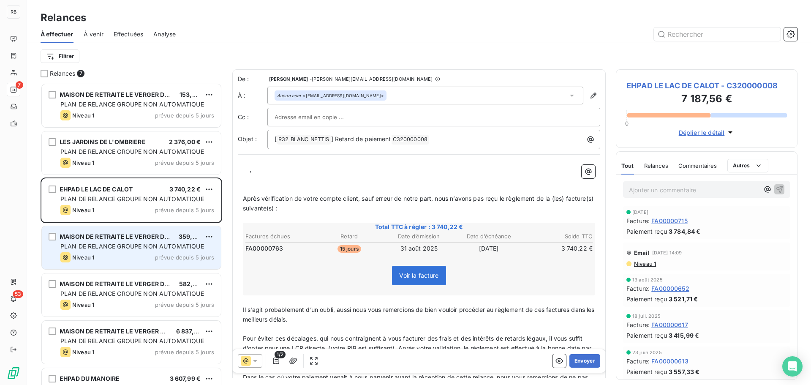
click at [114, 261] on div "Niveau 1 prévue depuis 5 jours" at bounding box center [137, 257] width 154 height 10
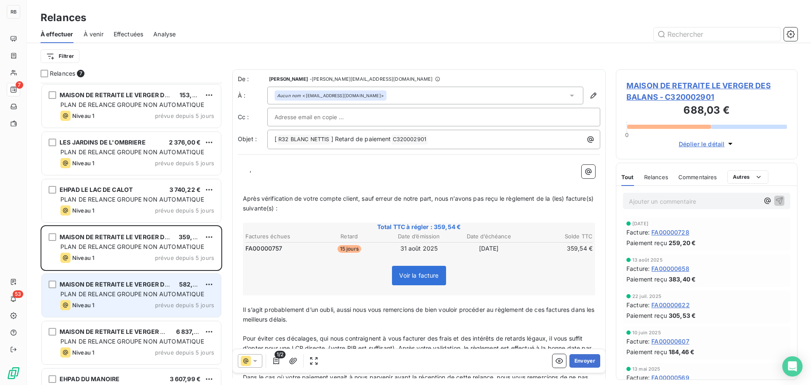
scroll to position [30, 0]
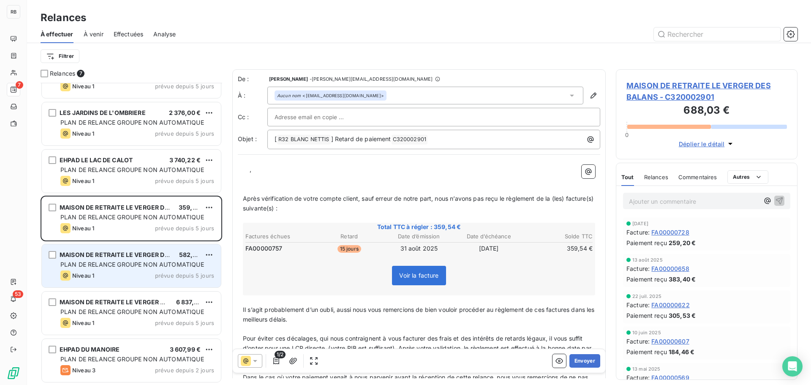
click at [123, 258] on div "MAISON DE RETRAITE LE VERGER DES BALANS" at bounding box center [116, 255] width 113 height 8
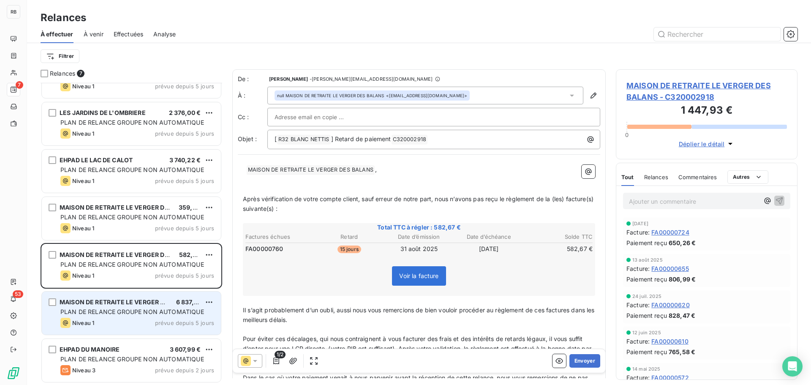
click at [114, 316] on div "PLAN DE RELANCE GROUPE NON AUTOMATIQUE" at bounding box center [137, 312] width 154 height 8
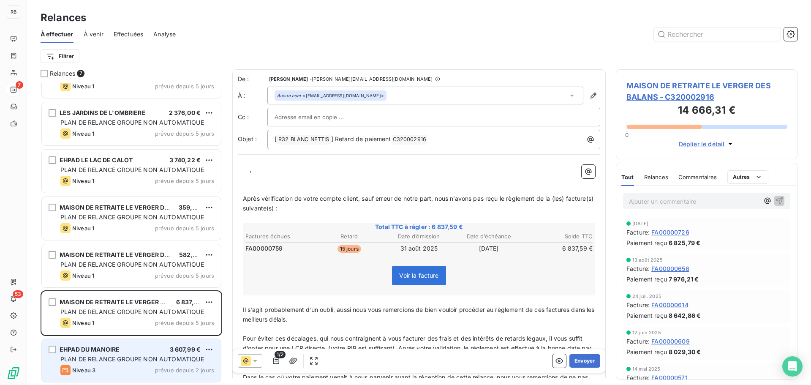
click at [147, 345] on div "EHPAD DU MANOIRE 3 607,99 € PLAN DE RELANCE GROUPE NON AUTOMATIQUE Niveau 3 pré…" at bounding box center [131, 360] width 179 height 43
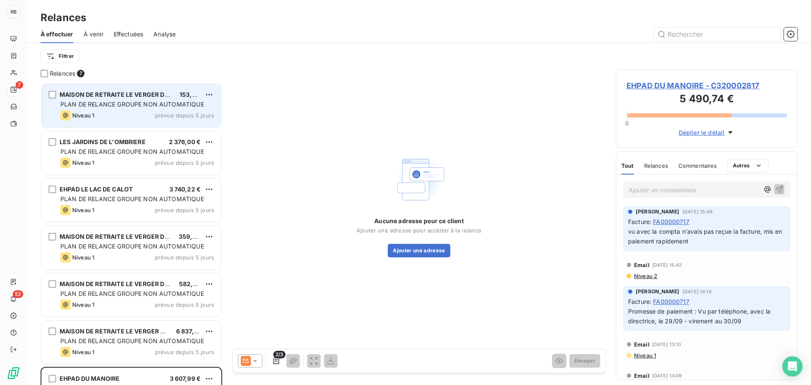
click at [142, 110] on div "MAISON DE RETRAITE LE VERGER DES BALANS 153,38 € PLAN DE RELANCE GROUPE NON AUT…" at bounding box center [131, 105] width 179 height 43
